Goal: Information Seeking & Learning: Learn about a topic

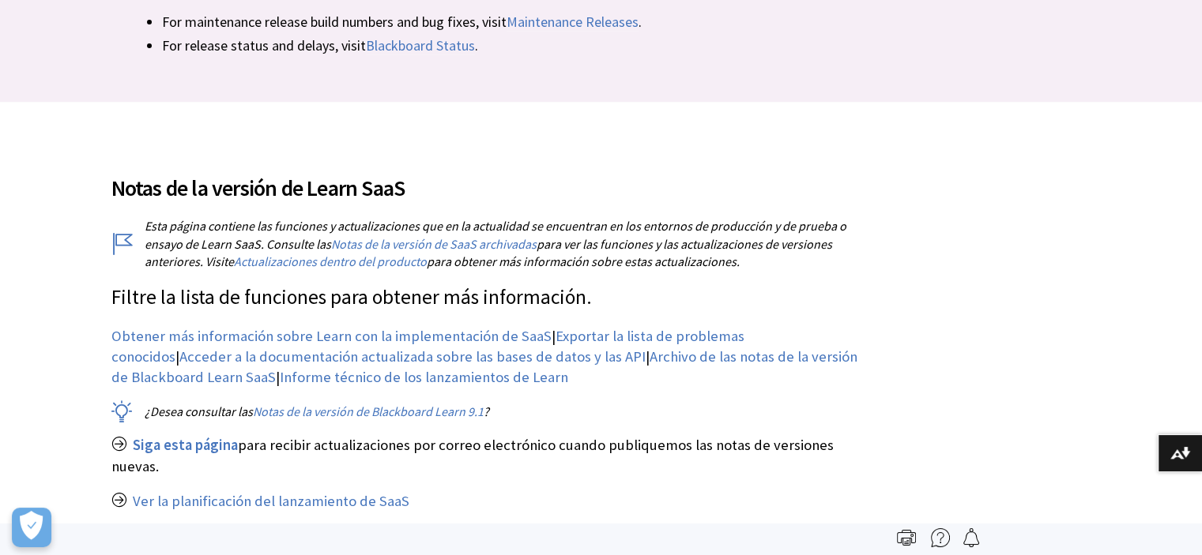
scroll to position [160, 0]
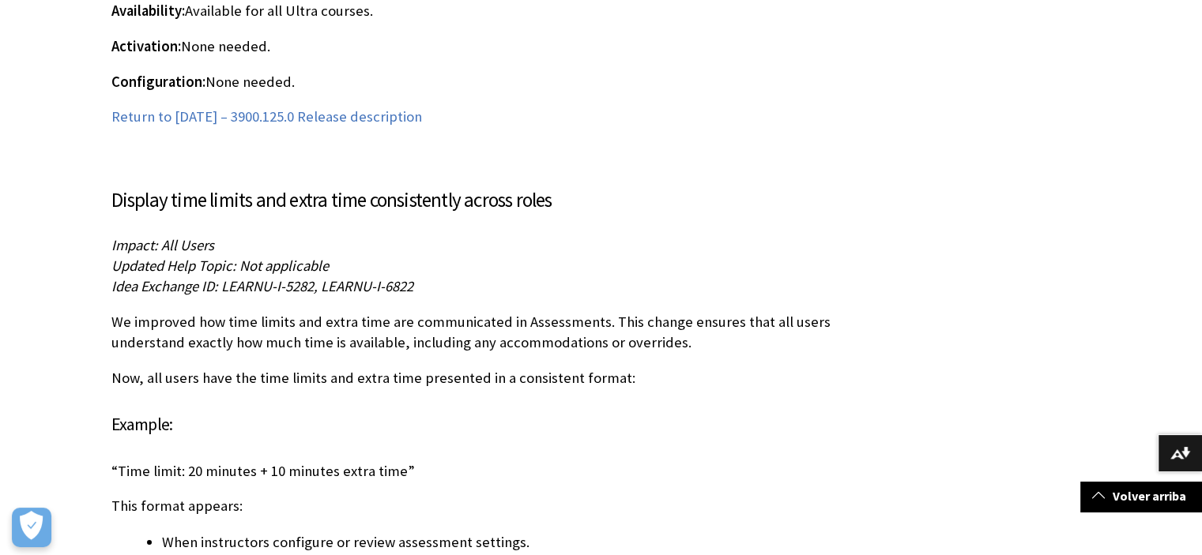
scroll to position [6241, 0]
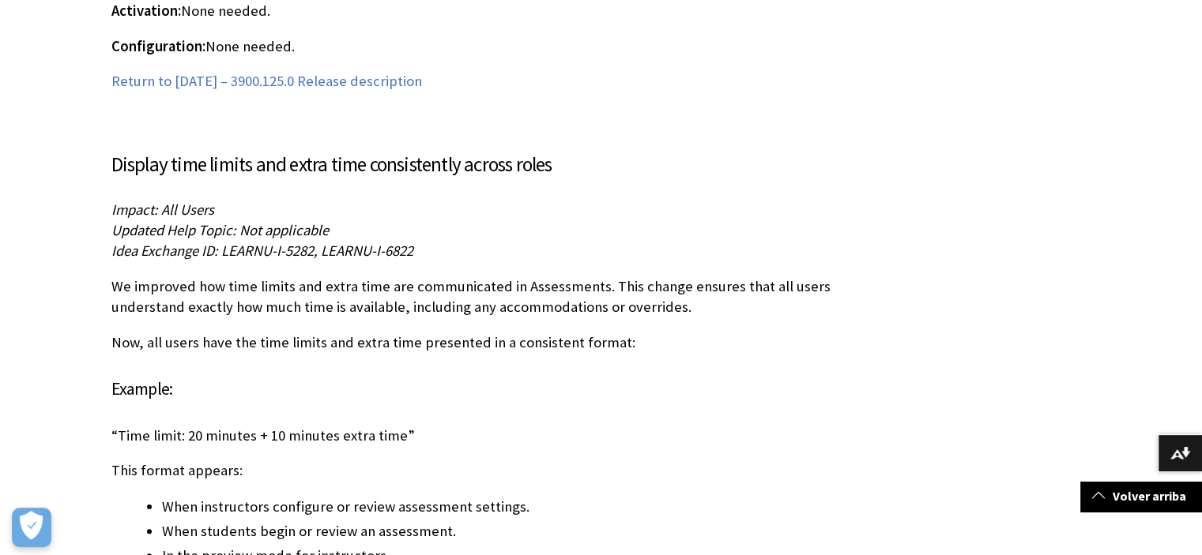
click at [711, 277] on p "We improved how time limits and extra time are communicated in Assessments. Thi…" at bounding box center [484, 297] width 746 height 41
click at [701, 255] on div at bounding box center [701, 255] width 0 height 0
click at [689, 200] on p "Impact: All Users Updated Help Topic: Not applicable Idea Exchange ID: LEARNU-I…" at bounding box center [484, 231] width 746 height 62
click at [644, 277] on p "We improved how time limits and extra time are communicated in Assessments. Thi…" at bounding box center [484, 297] width 746 height 41
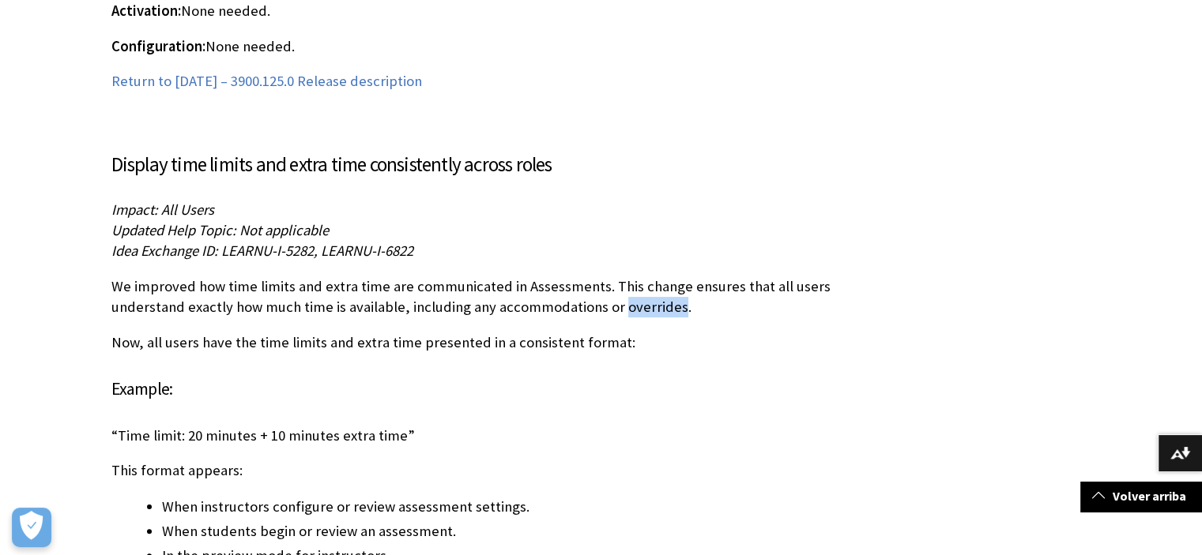
click at [644, 277] on p "We improved how time limits and extra time are communicated in Assessments. Thi…" at bounding box center [484, 297] width 746 height 41
click at [634, 277] on div at bounding box center [634, 277] width 0 height 0
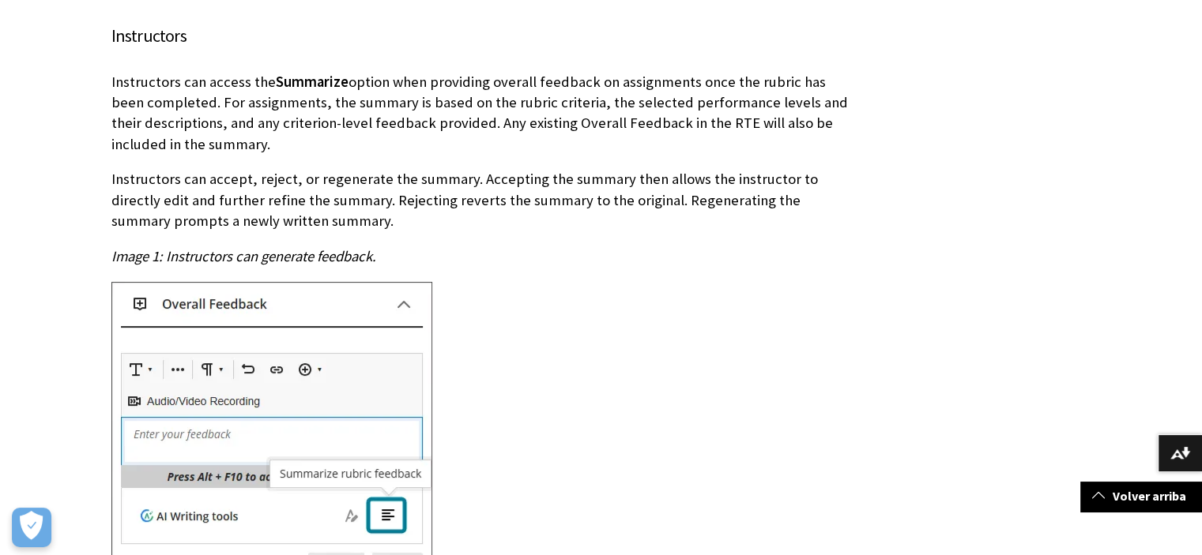
scroll to position [18250, 0]
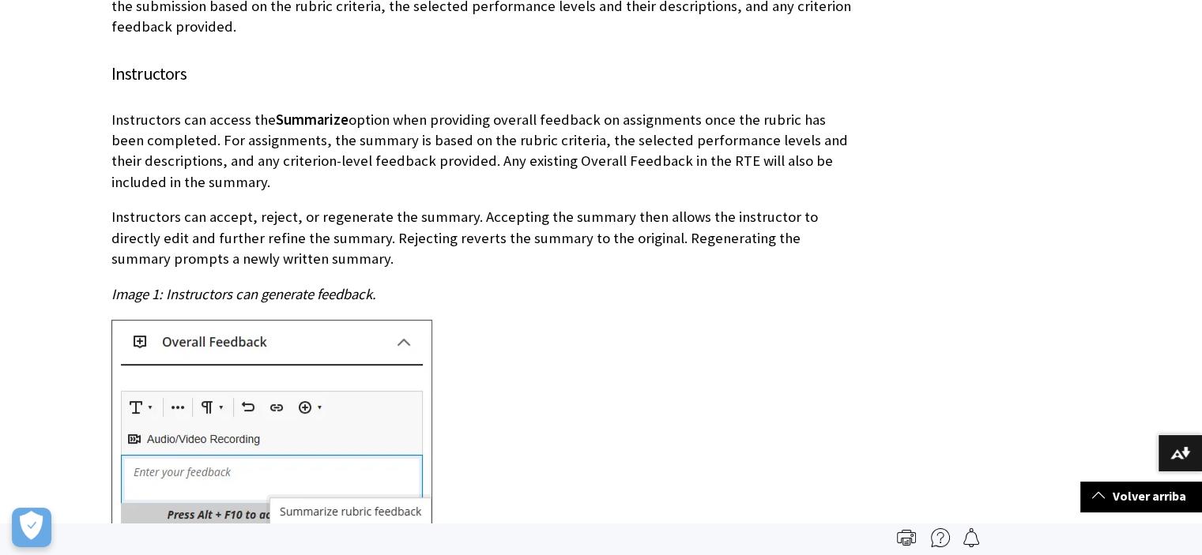
click at [291, 111] on span "Summarize" at bounding box center [312, 120] width 73 height 18
click at [280, 51] on div at bounding box center [280, 51] width 0 height 0
click at [590, 129] on p "Instructors can access the Summarize option when providing overall feedback on …" at bounding box center [484, 151] width 746 height 83
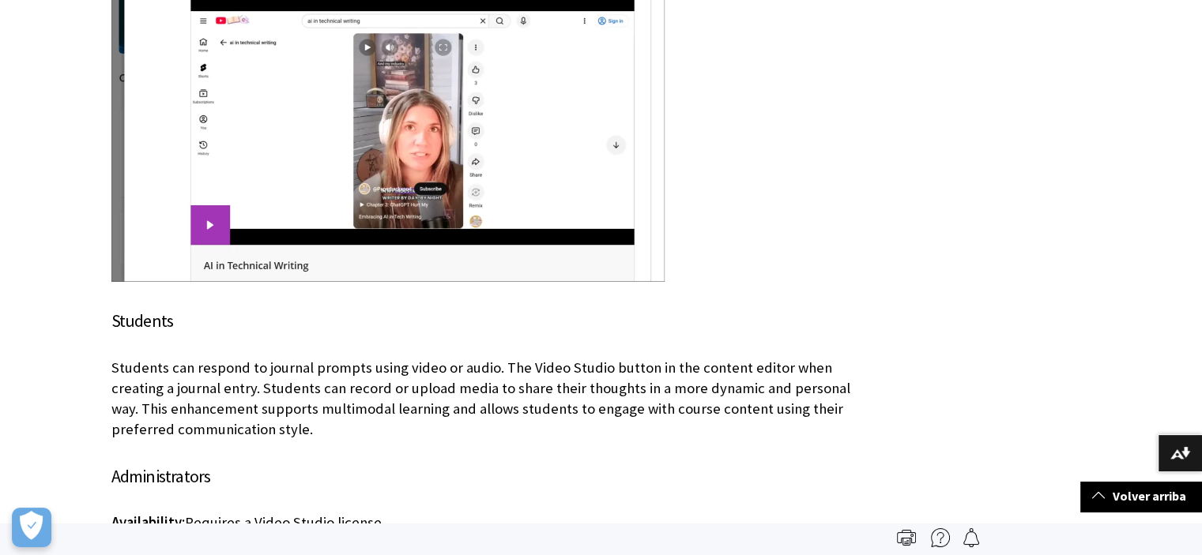
scroll to position [16749, 0]
